Goal: Task Accomplishment & Management: Use online tool/utility

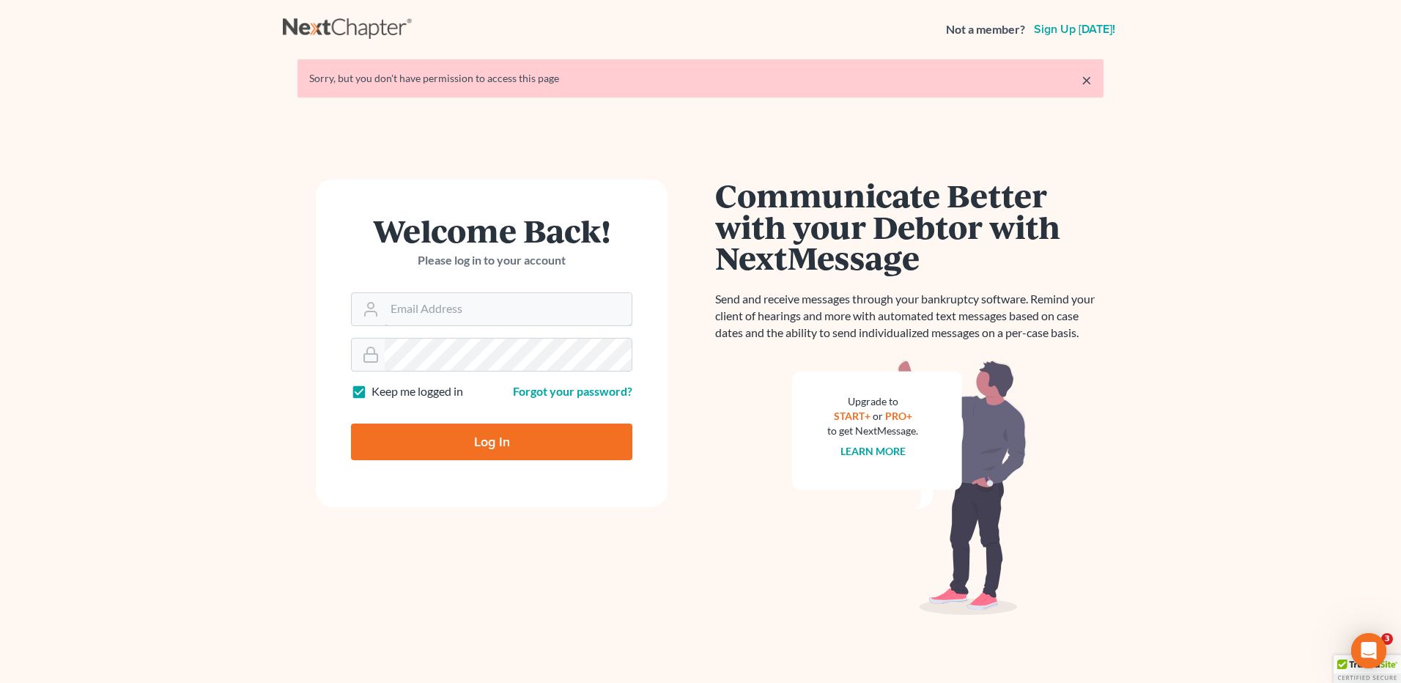
type input "vmedina@debtreset.net"
click at [500, 450] on input "Log In" at bounding box center [491, 441] width 281 height 37
type input "Thinking..."
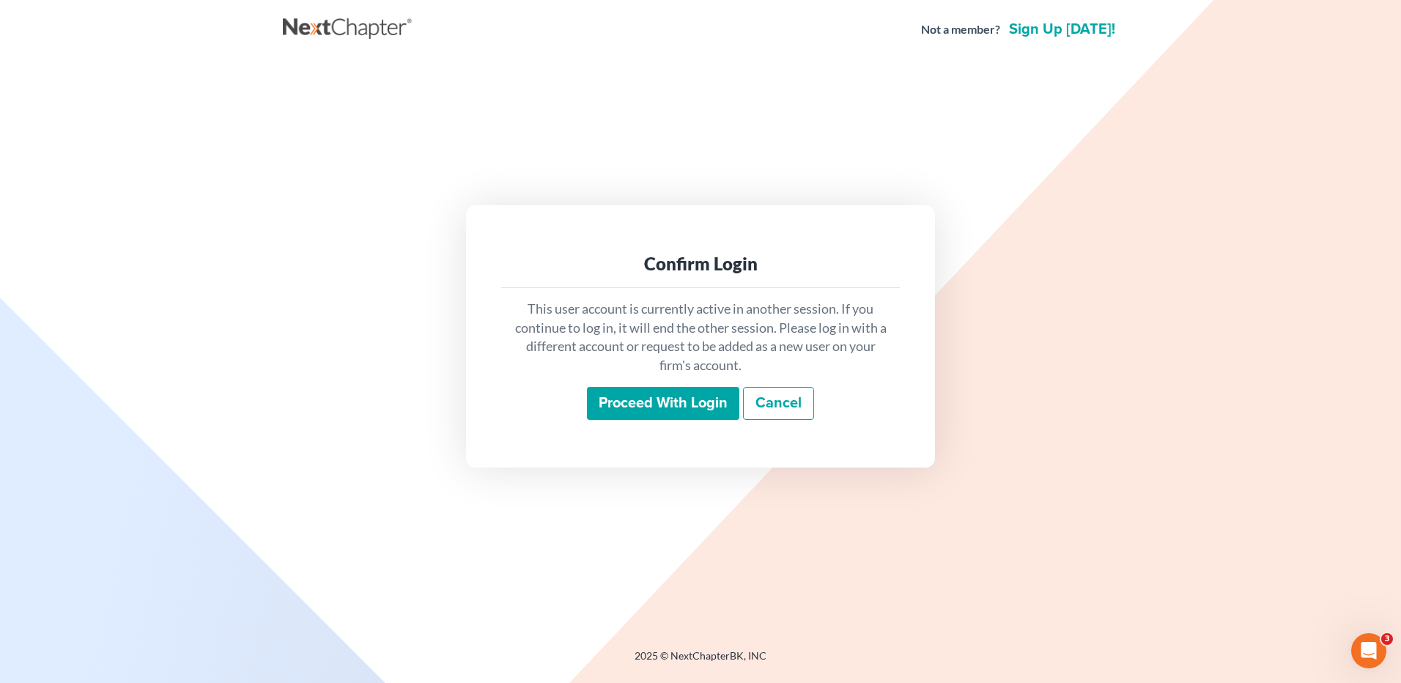
click at [662, 409] on input "Proceed with login" at bounding box center [663, 404] width 152 height 34
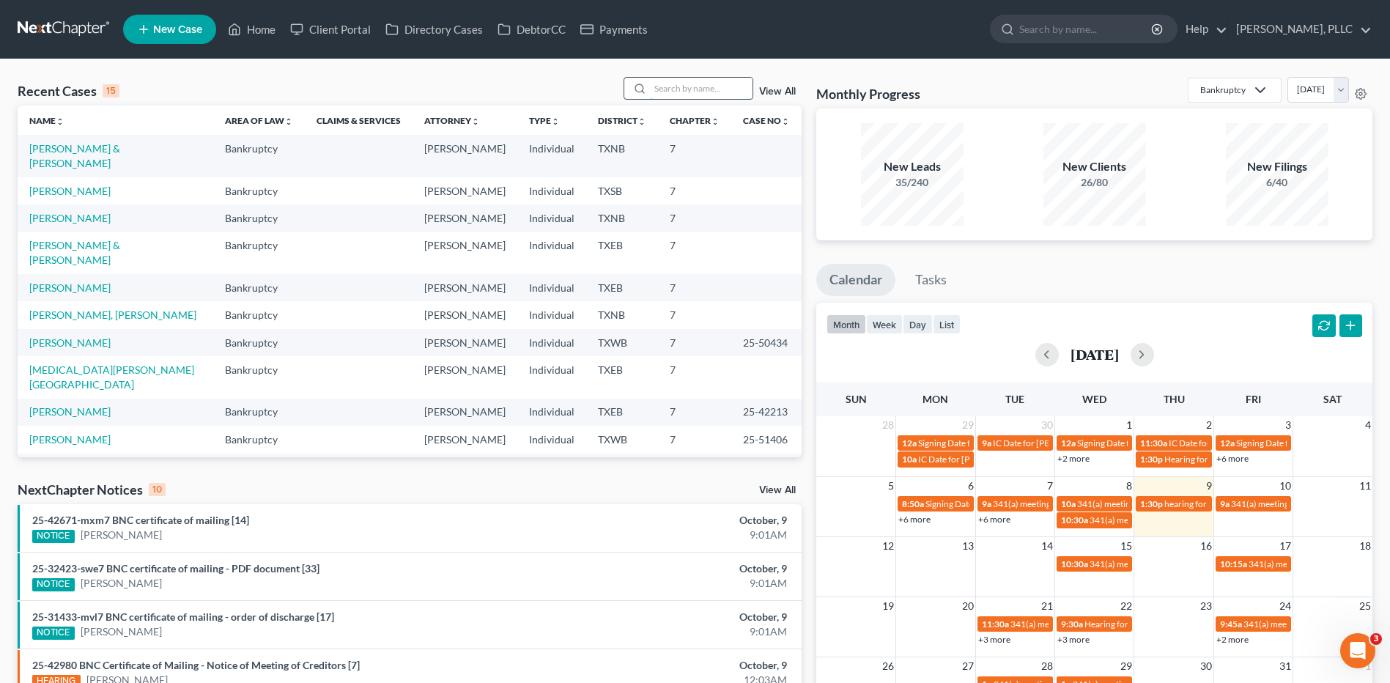
click at [692, 90] on input "search" at bounding box center [701, 88] width 103 height 21
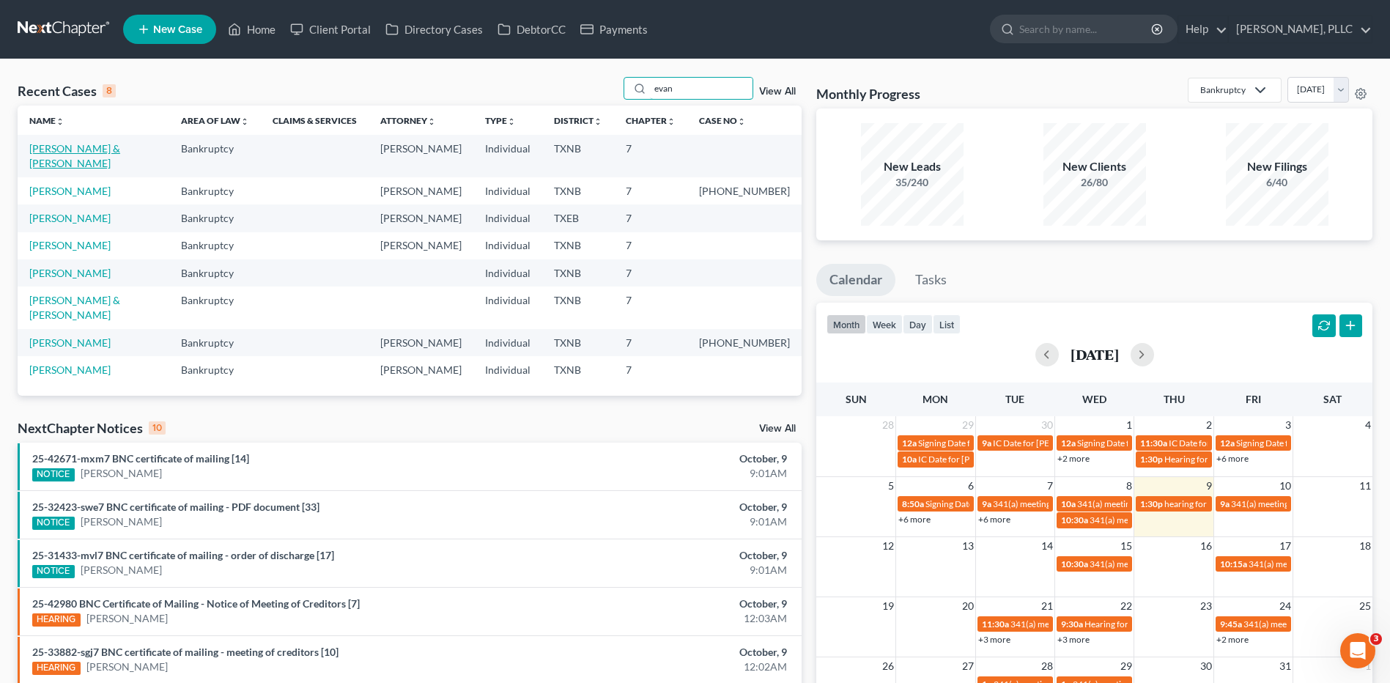
type input "evan"
click at [72, 150] on link "[PERSON_NAME] & [PERSON_NAME]" at bounding box center [74, 155] width 91 height 27
select select "4"
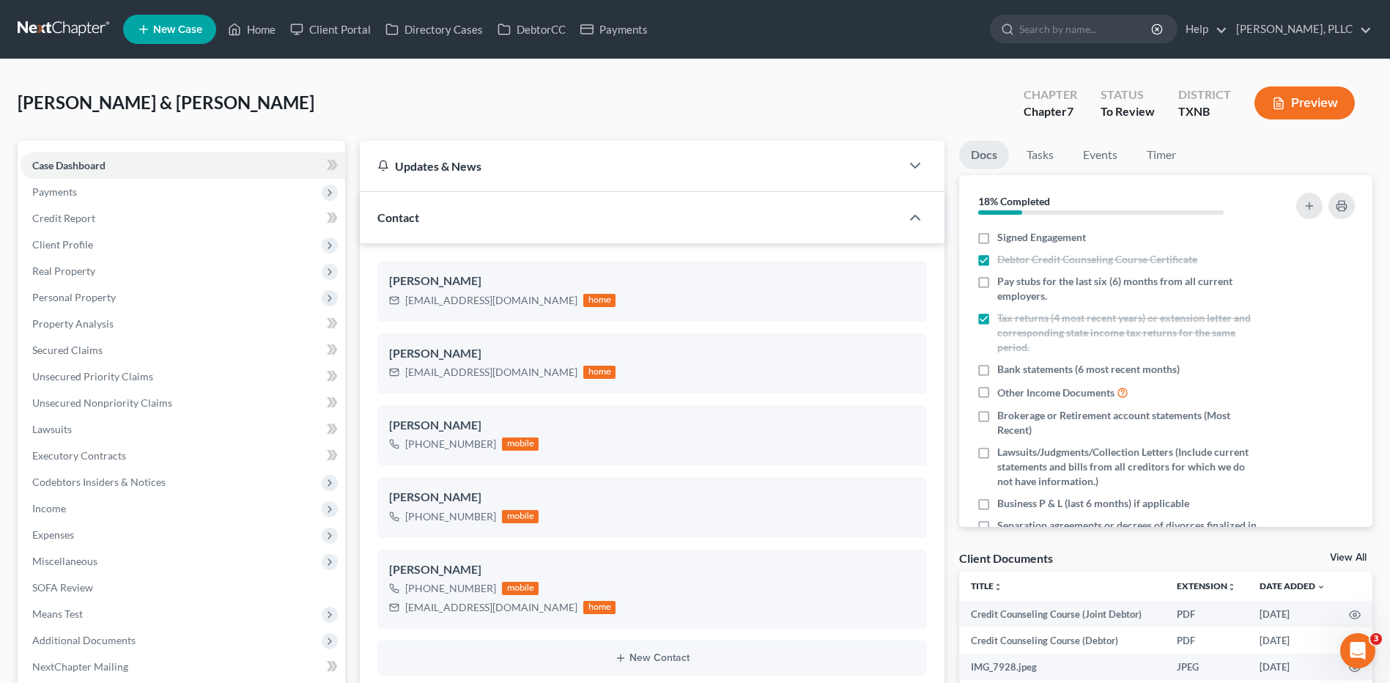
scroll to position [819, 0]
